Goal: Information Seeking & Learning: Learn about a topic

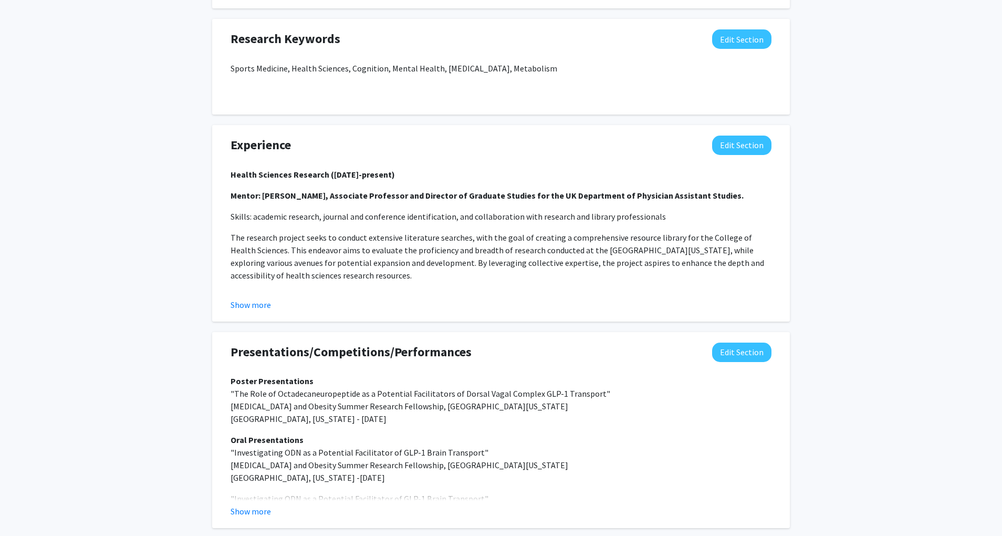
scroll to position [736, 0]
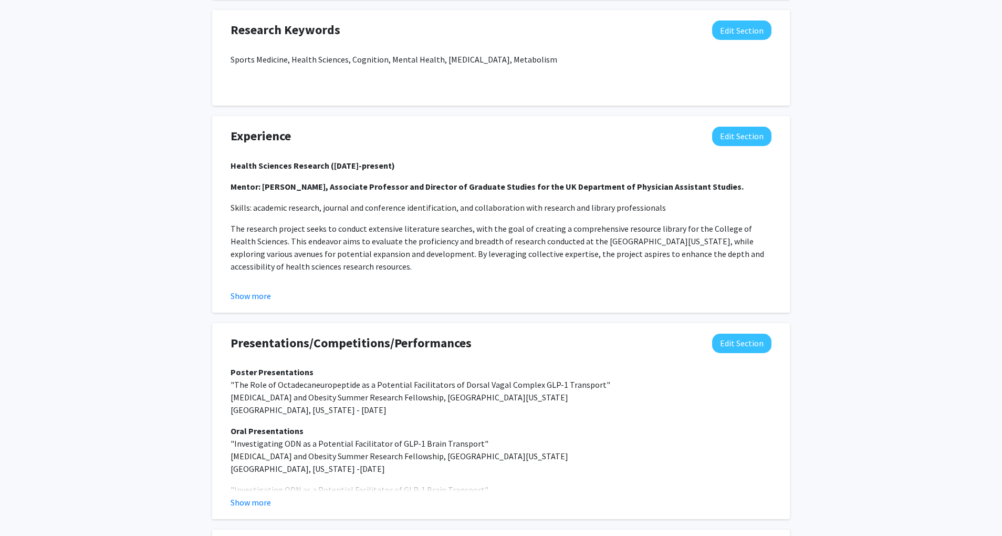
click at [242, 312] on div "Experience Edit Section Health Sciences Research ([DATE]-present) Mentor: [PERS…" at bounding box center [501, 214] width 578 height 196
click at [254, 302] on button "Show more" at bounding box center [251, 295] width 40 height 13
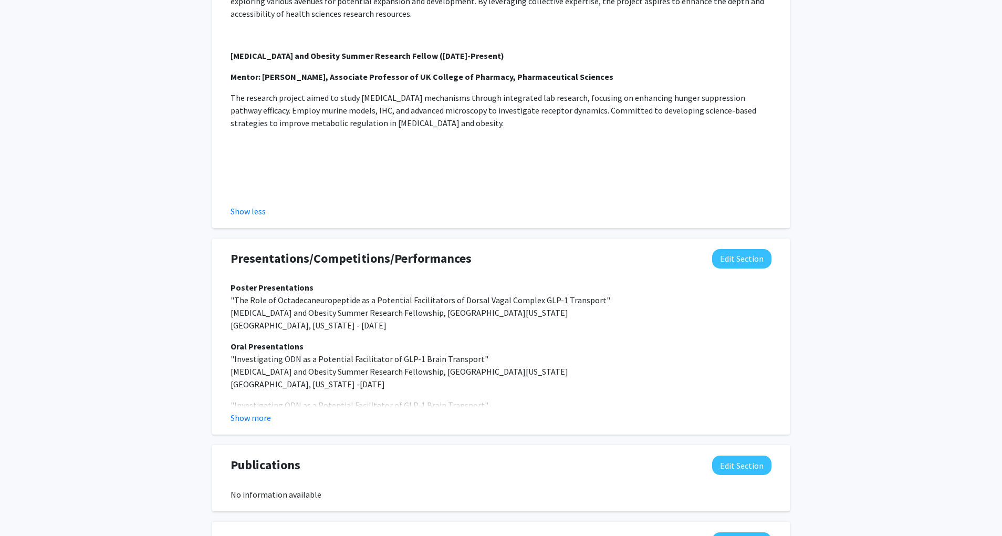
scroll to position [1022, 0]
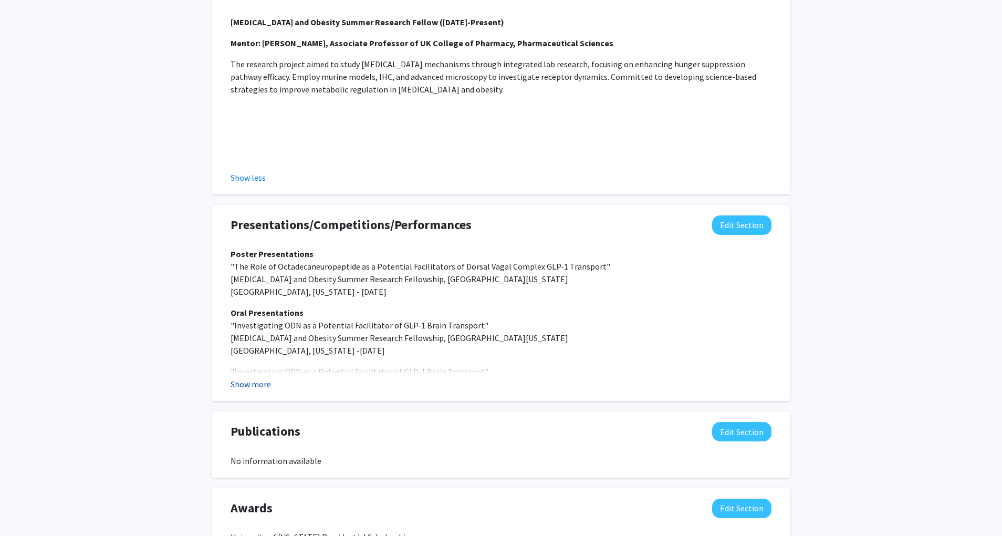
click at [231, 390] on button "Show more" at bounding box center [251, 384] width 40 height 13
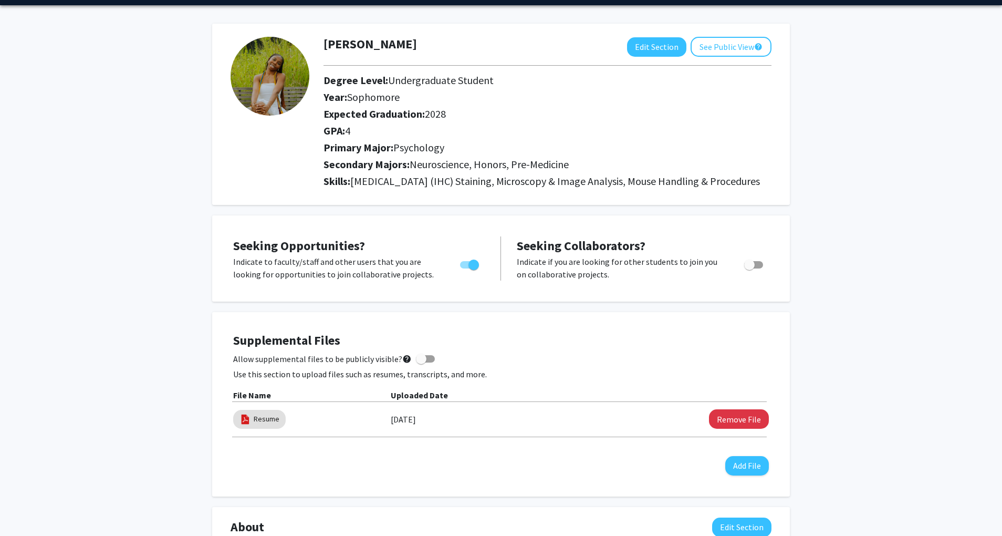
scroll to position [0, 0]
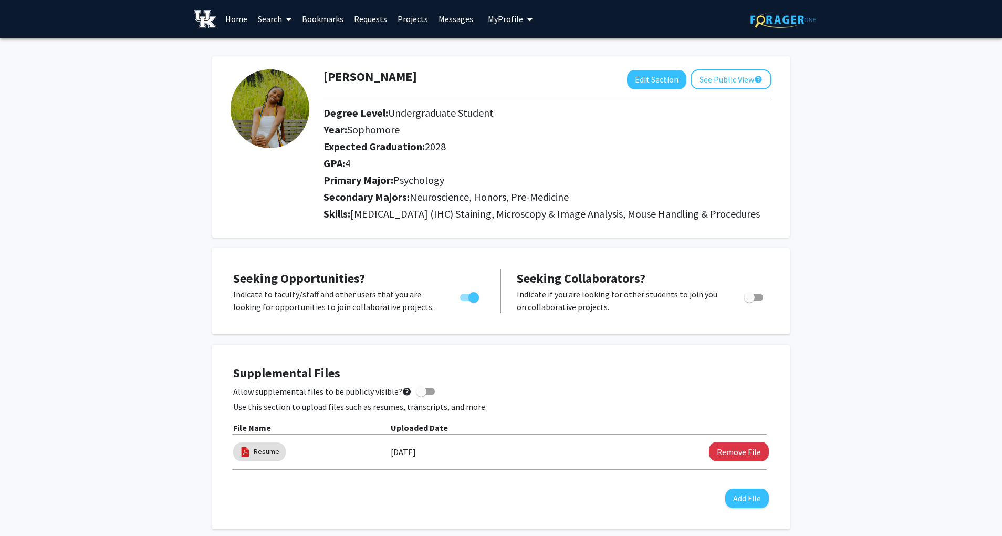
click at [283, 12] on span at bounding box center [286, 19] width 9 height 37
click at [279, 64] on span "Students" at bounding box center [285, 69] width 64 height 21
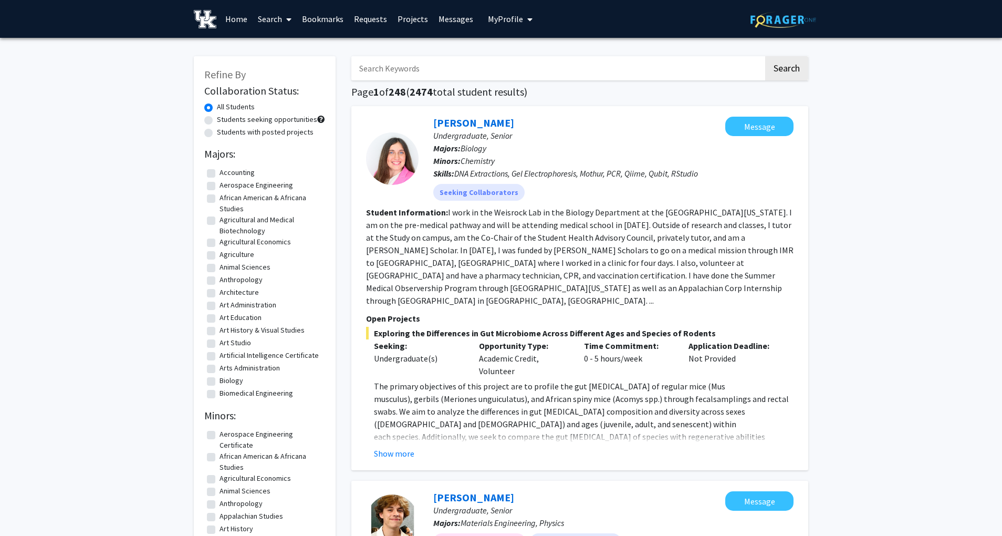
click at [393, 78] on input "Search Keywords" at bounding box center [557, 68] width 412 height 24
type input "will"
click at [765, 56] on button "Search" at bounding box center [786, 68] width 43 height 24
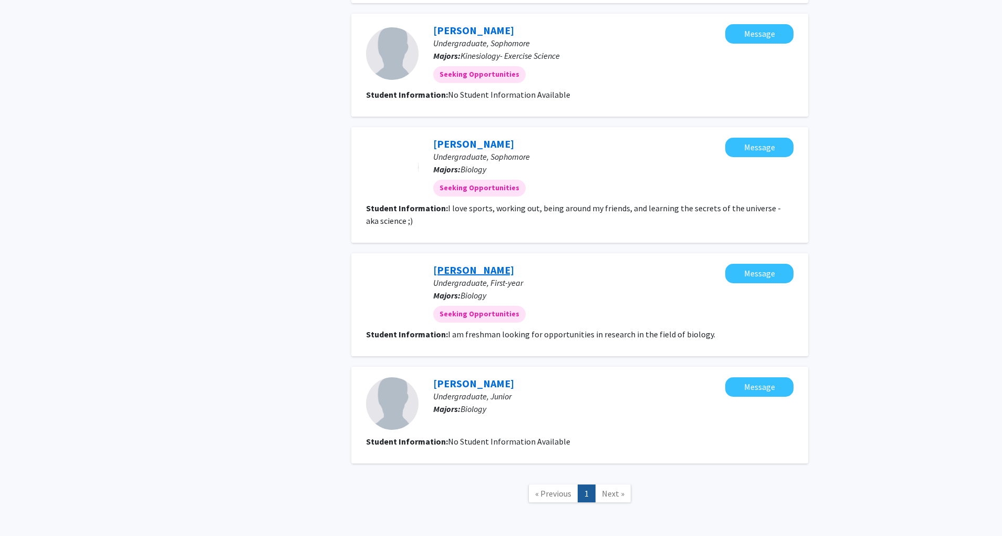
scroll to position [969, 0]
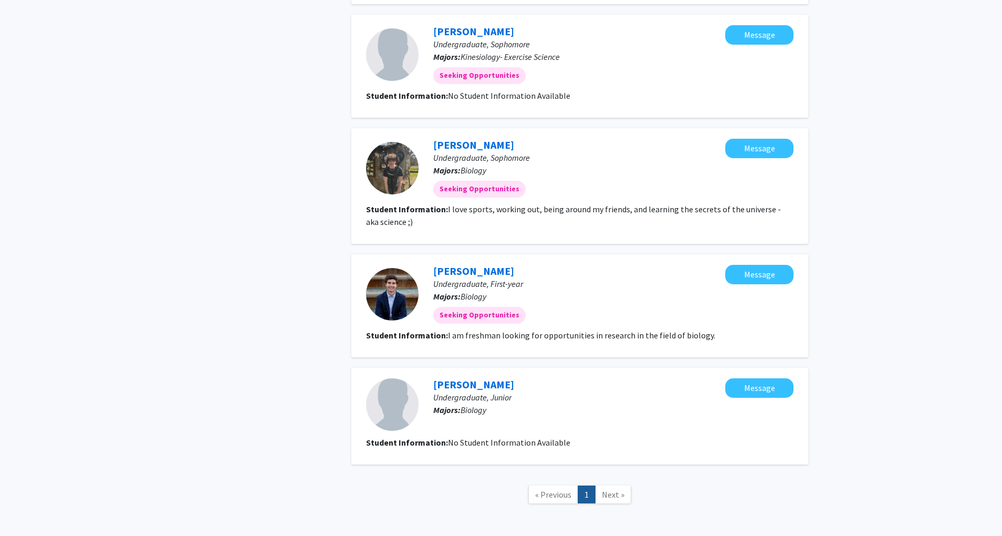
click at [453, 254] on div "[PERSON_NAME] Undergraduate, First-year Majors: Biology Seeking Opportunities M…" at bounding box center [579, 305] width 457 height 103
click at [450, 264] on link "[PERSON_NAME]" at bounding box center [473, 270] width 81 height 13
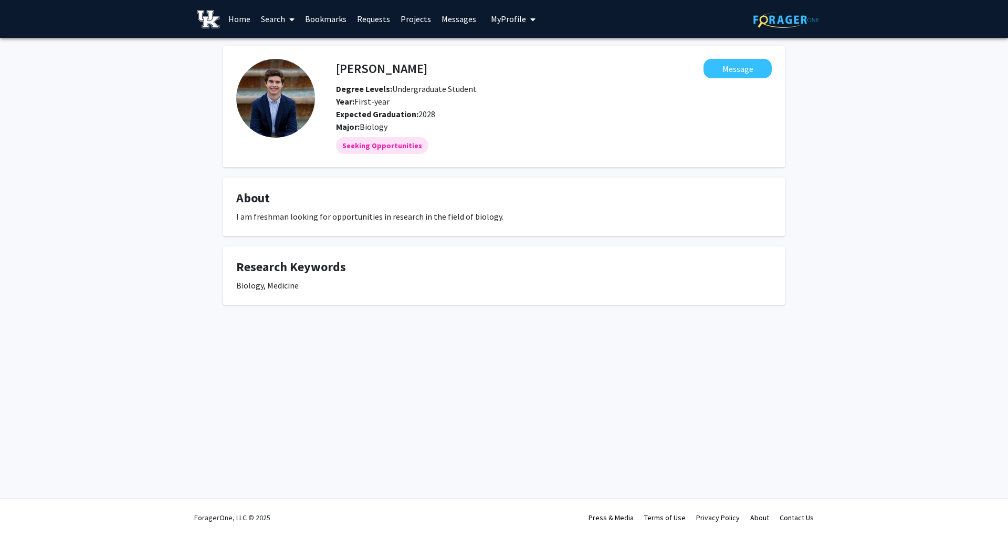
click at [312, 18] on link "Bookmarks" at bounding box center [326, 19] width 52 height 37
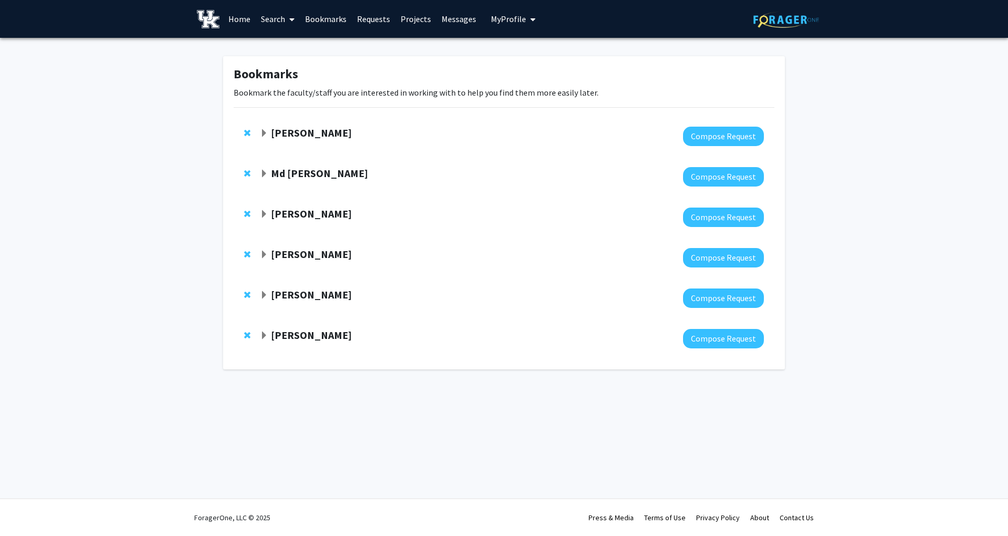
click at [276, 16] on link "Search" at bounding box center [278, 19] width 44 height 37
click at [266, 50] on span "Faculty/Staff" at bounding box center [294, 48] width 77 height 21
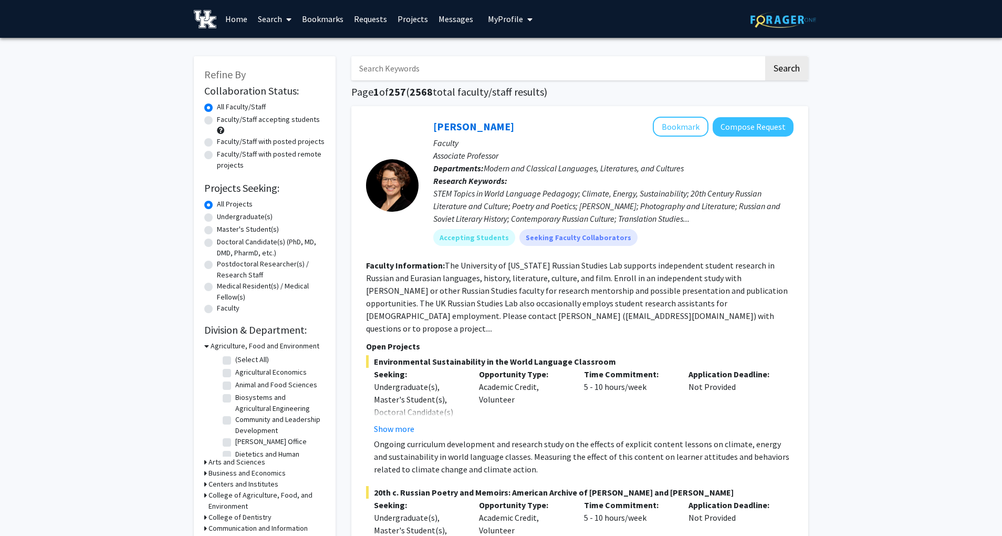
click at [234, 119] on label "Faculty/Staff accepting students" at bounding box center [268, 119] width 103 height 11
click at [224, 119] on input "Faculty/Staff accepting students" at bounding box center [220, 117] width 7 height 7
radio input "true"
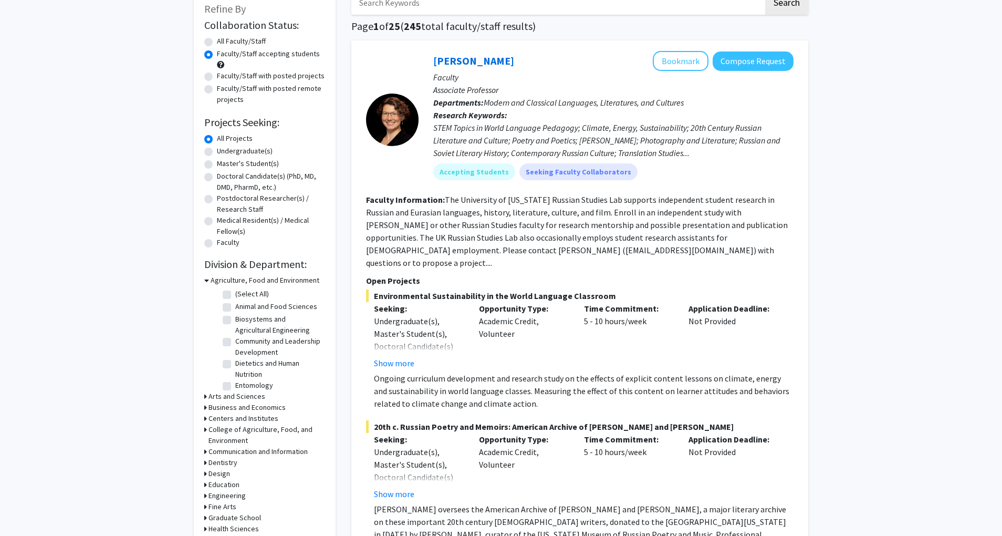
click at [251, 152] on label "Undergraduate(s)" at bounding box center [245, 150] width 56 height 11
click at [224, 152] on input "Undergraduate(s)" at bounding box center [220, 148] width 7 height 7
radio input "true"
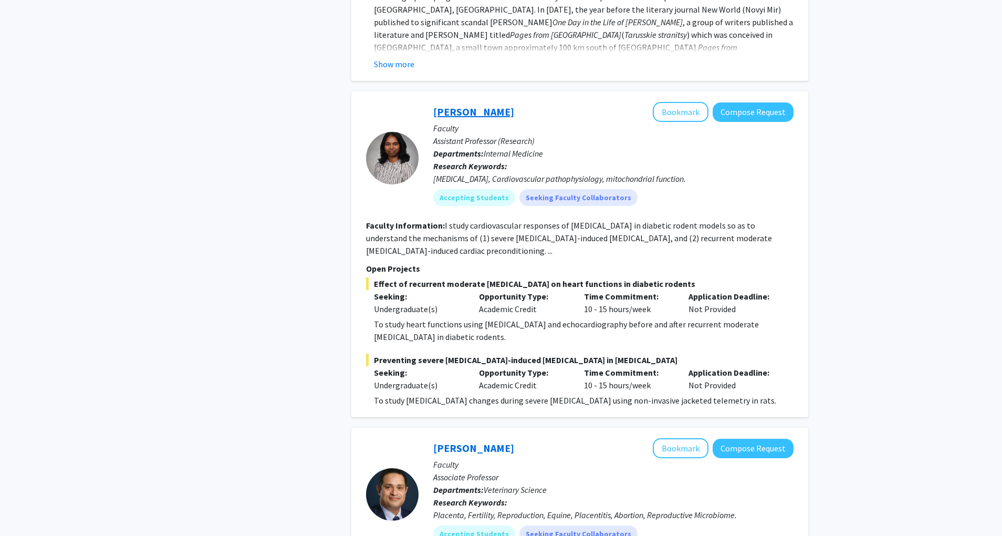
scroll to position [888, 0]
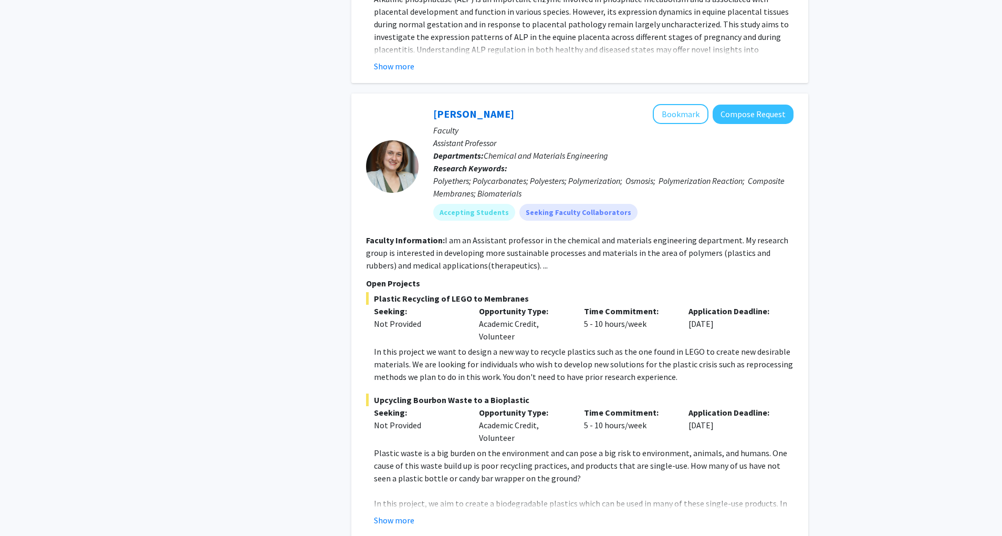
click at [483, 292] on span "Plastic Recycling of LEGO to Membranes" at bounding box center [579, 298] width 427 height 13
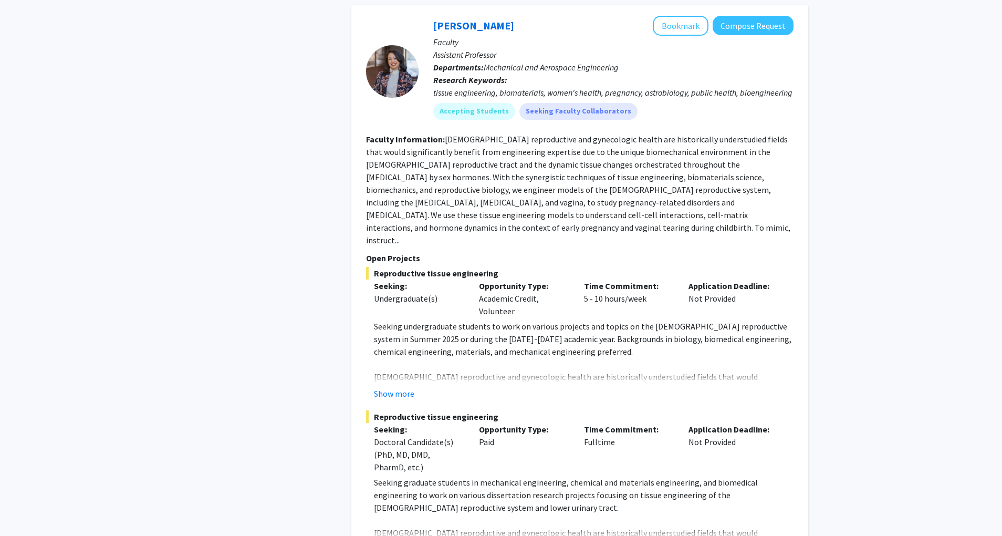
scroll to position [5218, 0]
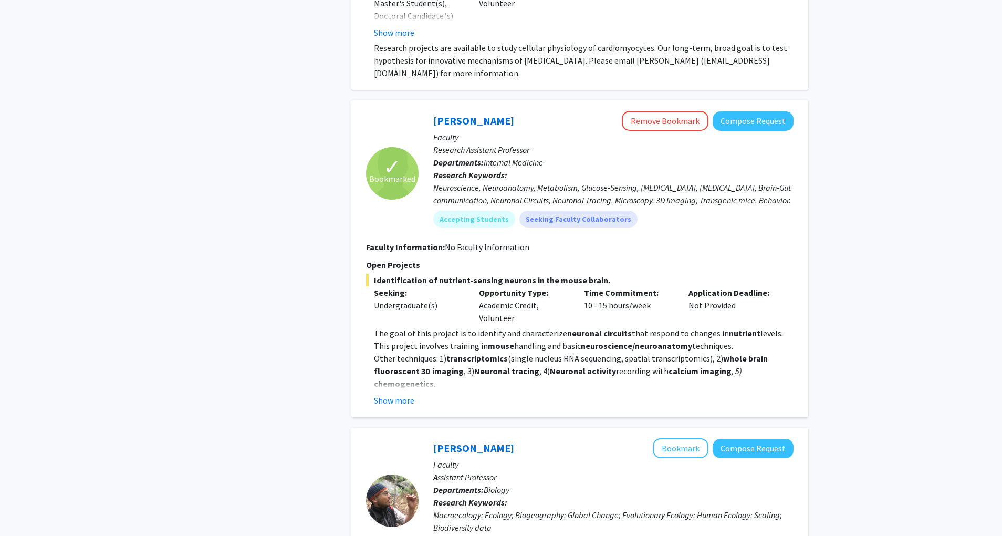
scroll to position [2718, 0]
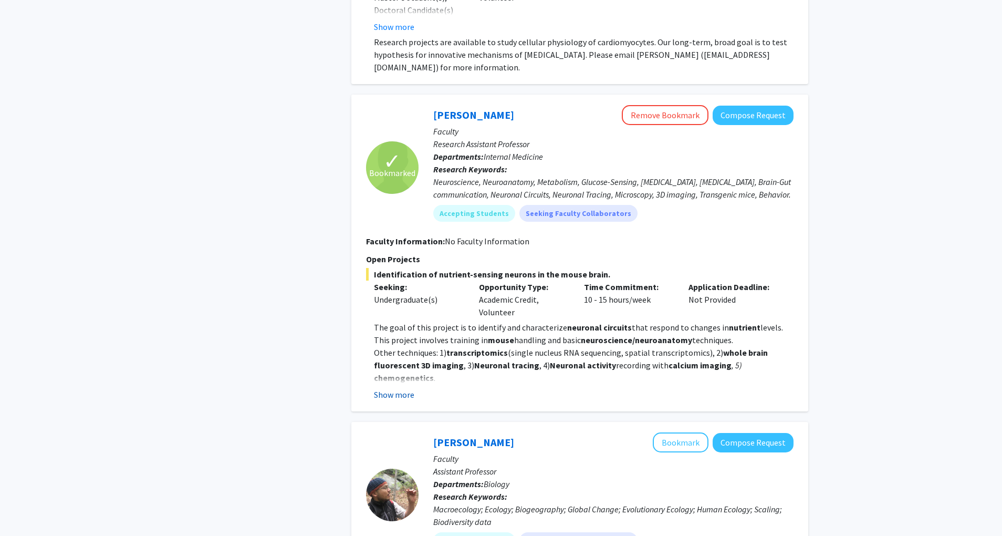
click at [404, 388] on button "Show more" at bounding box center [394, 394] width 40 height 13
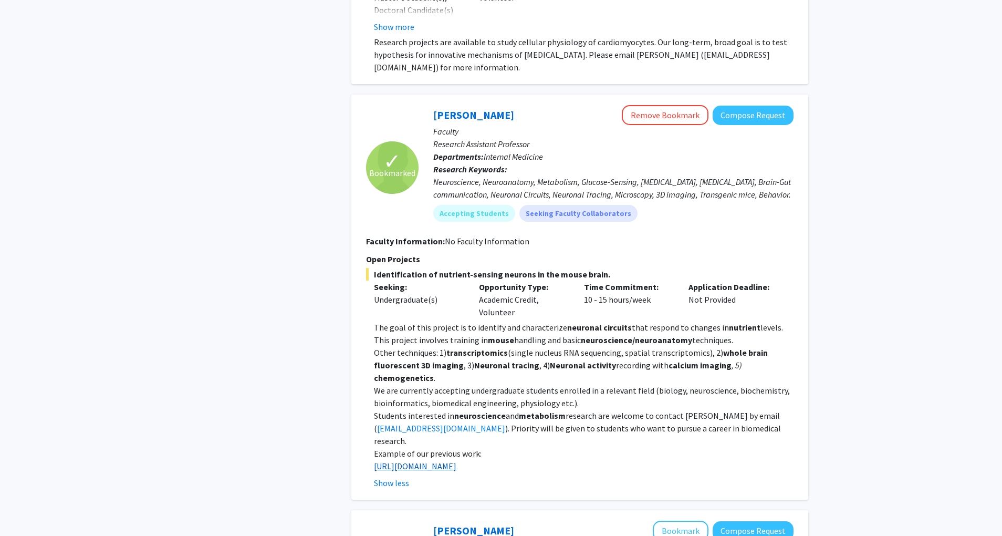
click at [454, 461] on link "[URL][DOMAIN_NAME]" at bounding box center [415, 466] width 82 height 11
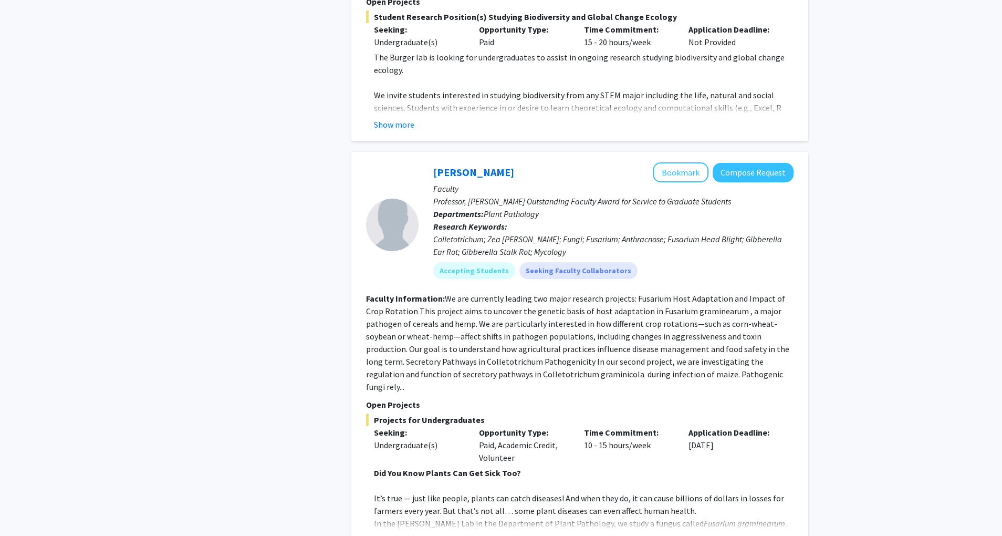
scroll to position [3448, 0]
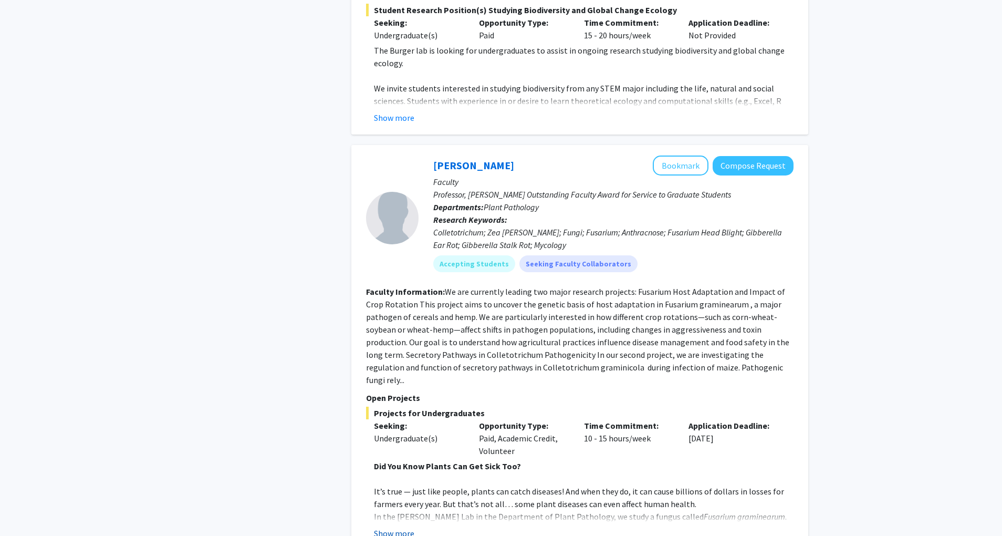
click at [396, 512] on button "Show more" at bounding box center [394, 533] width 40 height 13
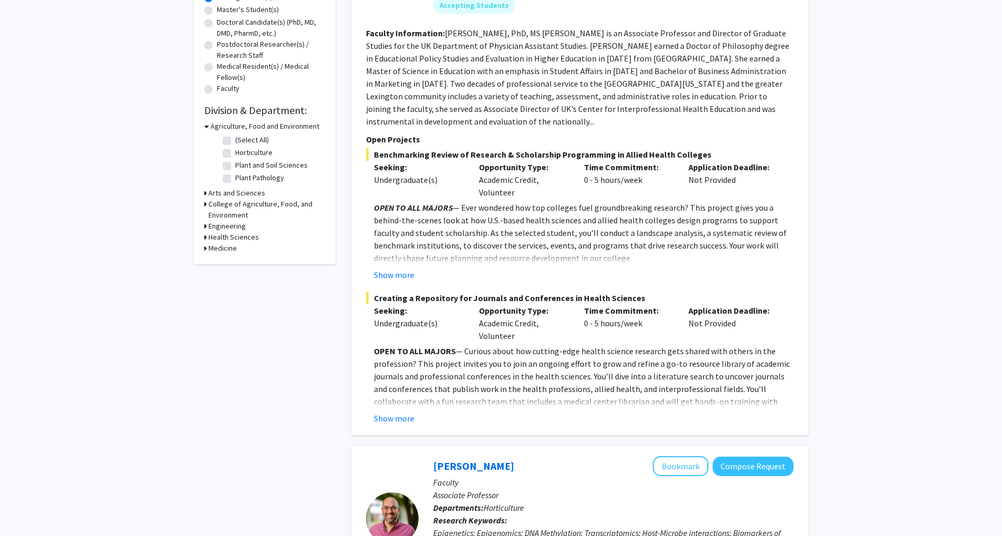
scroll to position [0, 0]
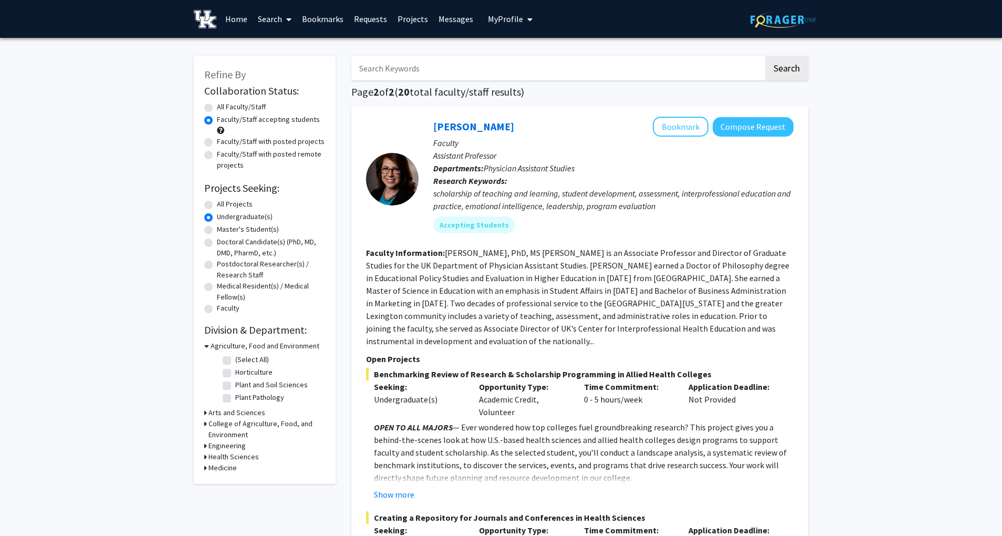
click at [361, 291] on div "[PERSON_NAME] Bookmark Compose Request Faculty Assistant Professor Departments:…" at bounding box center [579, 380] width 457 height 548
